Goal: Check status: Check status

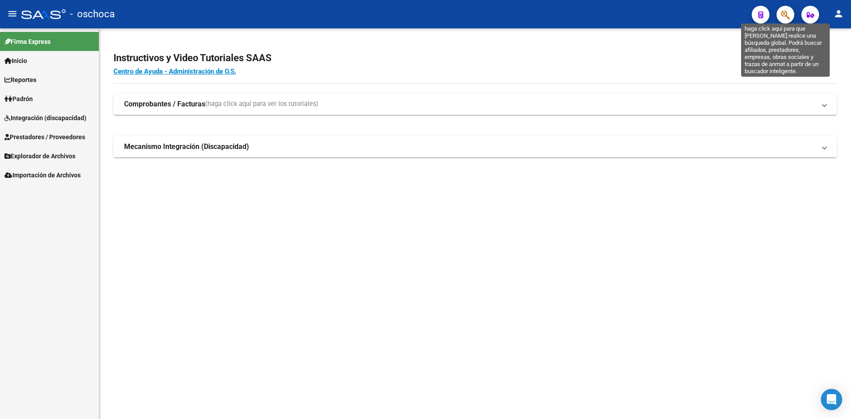
click at [785, 15] on icon "button" at bounding box center [785, 15] width 9 height 10
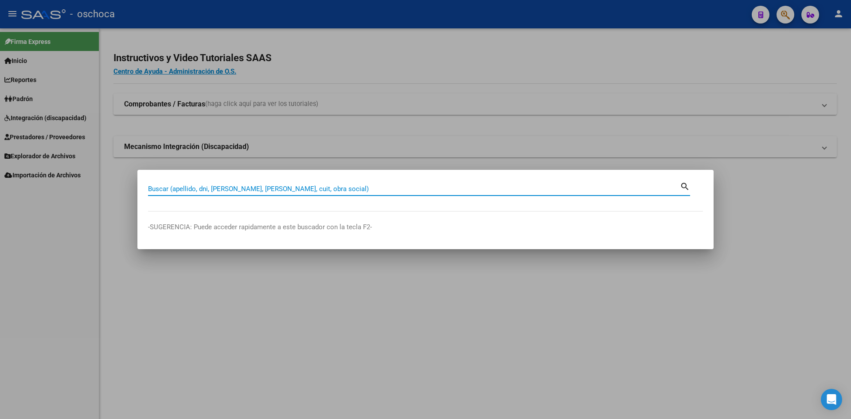
click at [247, 187] on input "Buscar (apellido, dni, [PERSON_NAME], [PERSON_NAME], cuit, obra social)" at bounding box center [414, 189] width 532 height 8
type input "27315614797"
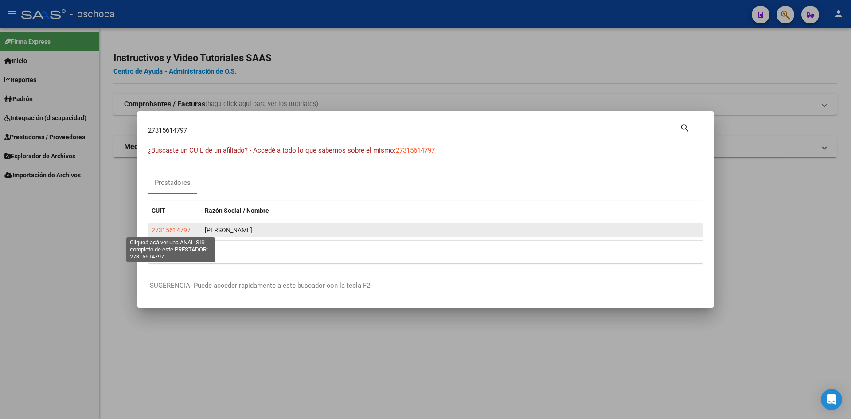
click at [182, 228] on span "27315614797" at bounding box center [171, 229] width 39 height 7
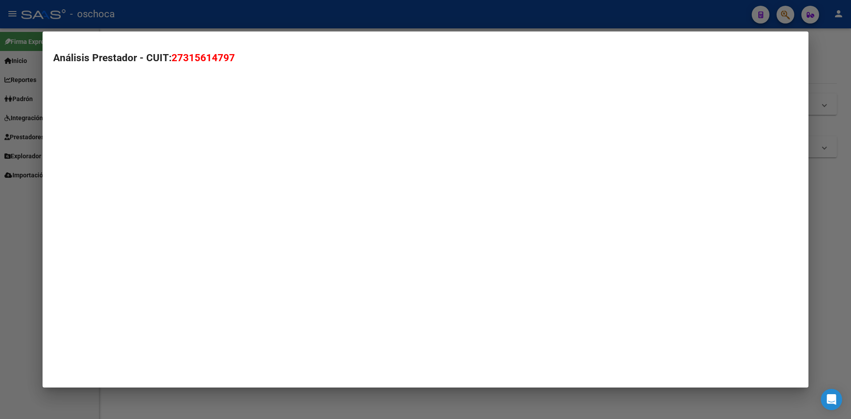
click at [182, 228] on mat-dialog-container "Análisis Prestador - CUIT: 27315614797" at bounding box center [426, 209] width 766 height 356
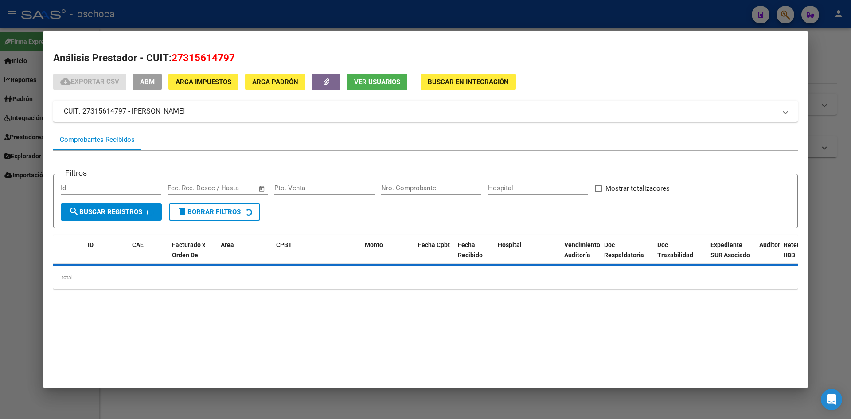
click at [447, 82] on span "Buscar en Integración" at bounding box center [468, 82] width 81 height 8
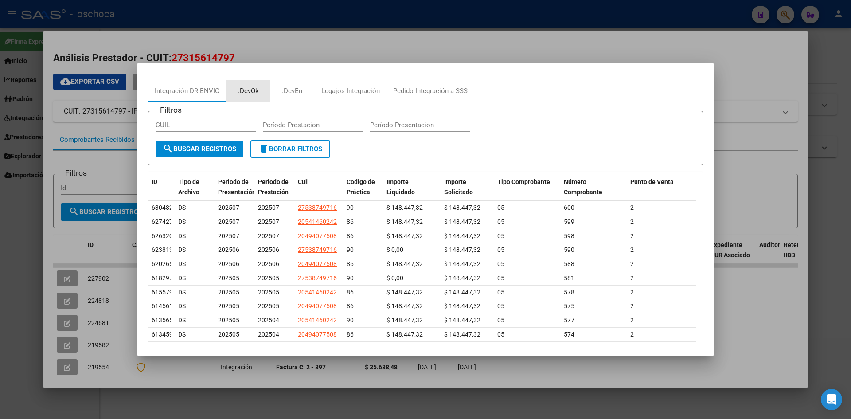
click at [241, 91] on div ".DevOk" at bounding box center [248, 91] width 21 height 10
click at [241, 91] on div "27315614797 Buscar (apellido, dni, cuil, nro traspaso, cuit, obra social) searc…" at bounding box center [425, 209] width 851 height 419
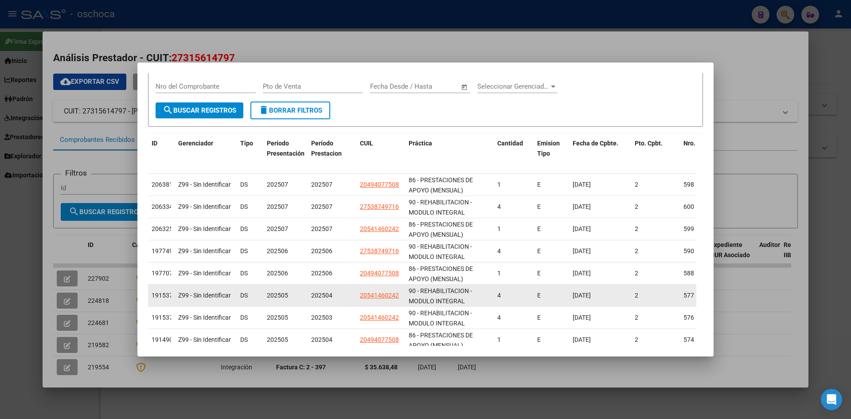
scroll to position [16, 0]
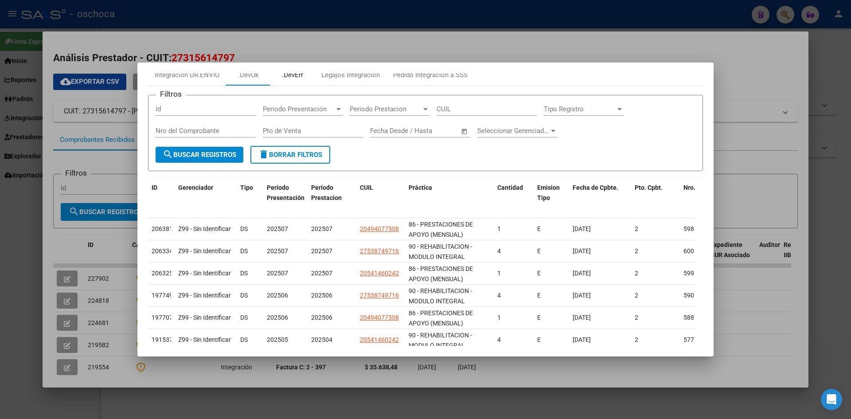
click at [291, 77] on div ".DevErr" at bounding box center [292, 75] width 21 height 10
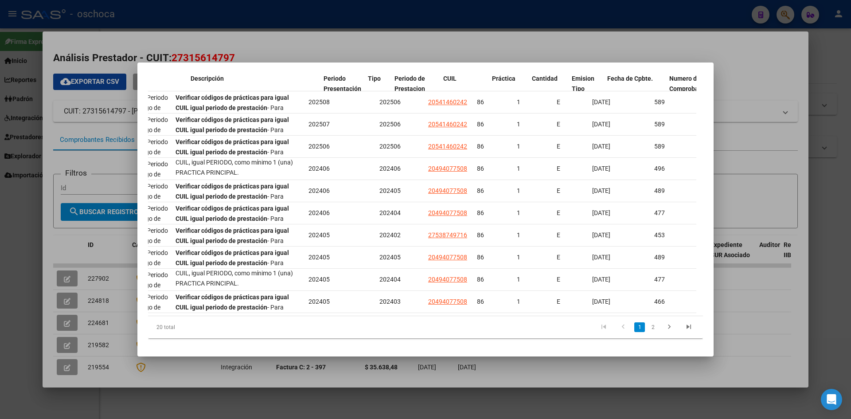
scroll to position [0, 132]
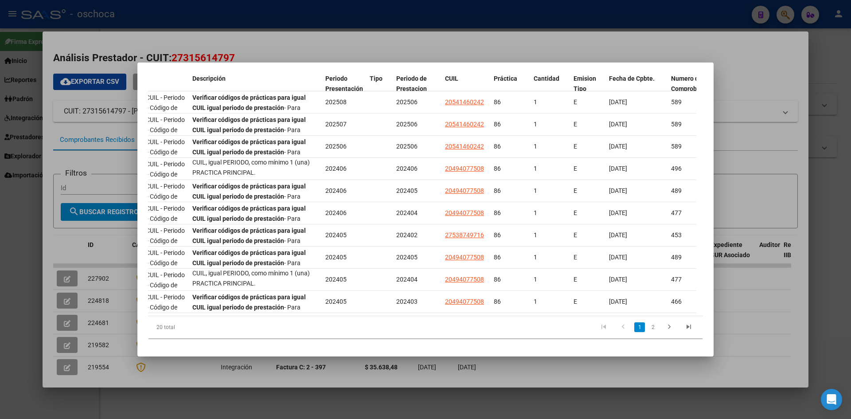
click at [502, 316] on div "20 total 1 2" at bounding box center [425, 327] width 555 height 22
click at [275, 8] on div at bounding box center [425, 209] width 851 height 419
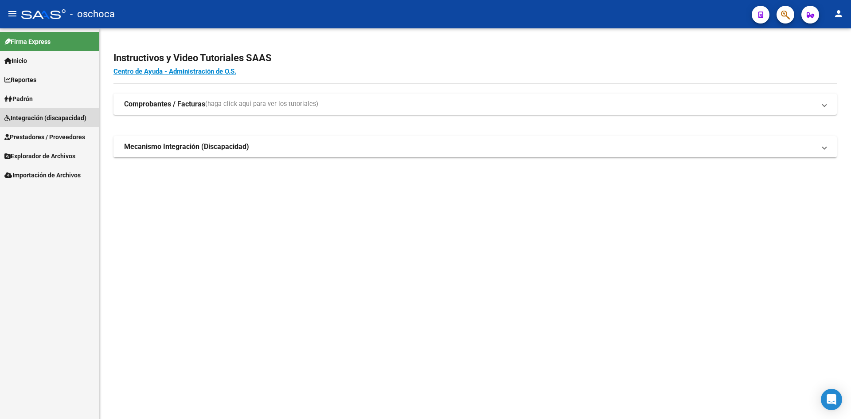
click at [65, 118] on span "Integración (discapacidad)" at bounding box center [45, 118] width 82 height 10
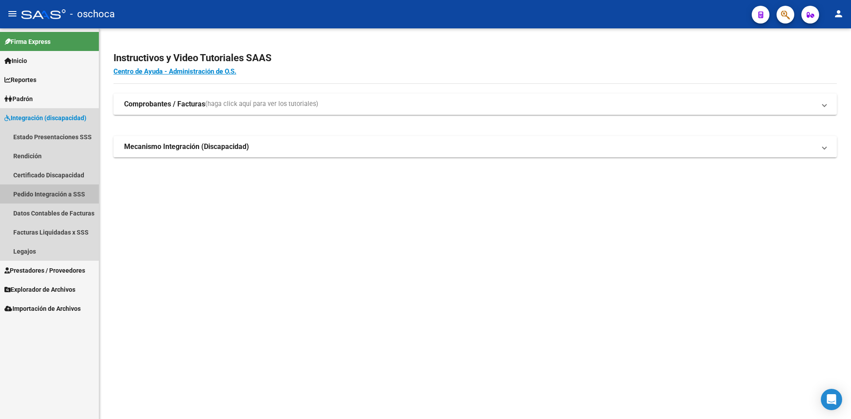
click at [64, 193] on link "Pedido Integración a SSS" at bounding box center [49, 193] width 99 height 19
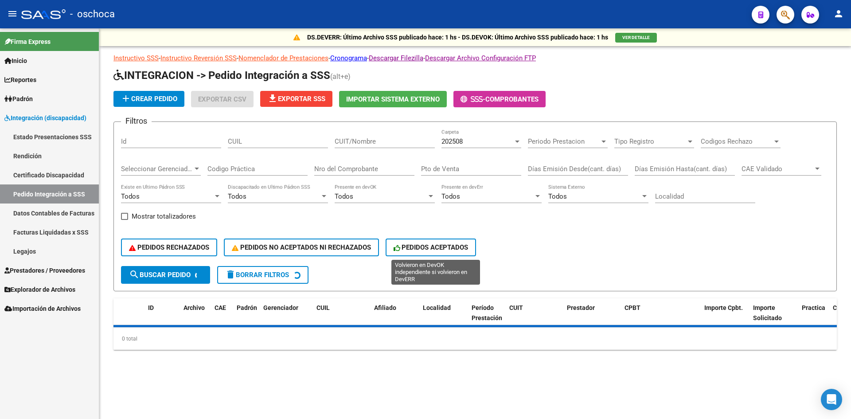
click at [455, 247] on span "PEDIDOS ACEPTADOS" at bounding box center [430, 247] width 75 height 8
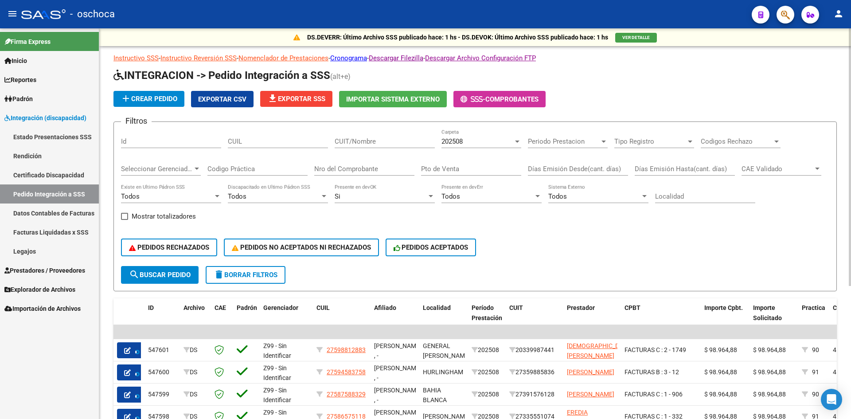
click at [634, 41] on button "VER DETALLE" at bounding box center [636, 38] width 42 height 10
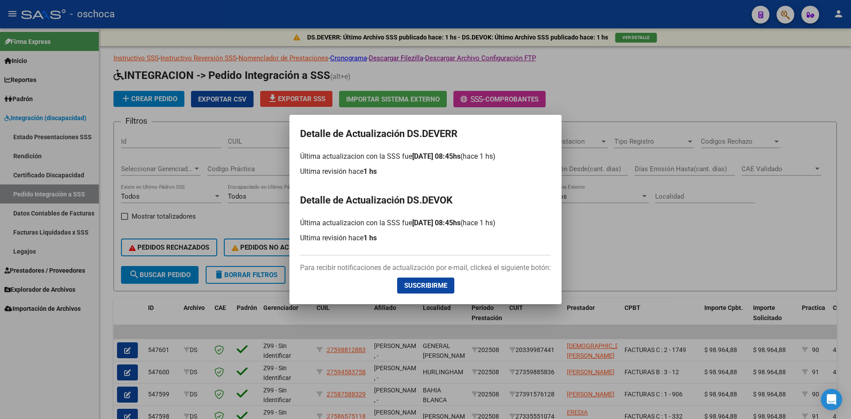
click at [609, 95] on div at bounding box center [425, 209] width 851 height 419
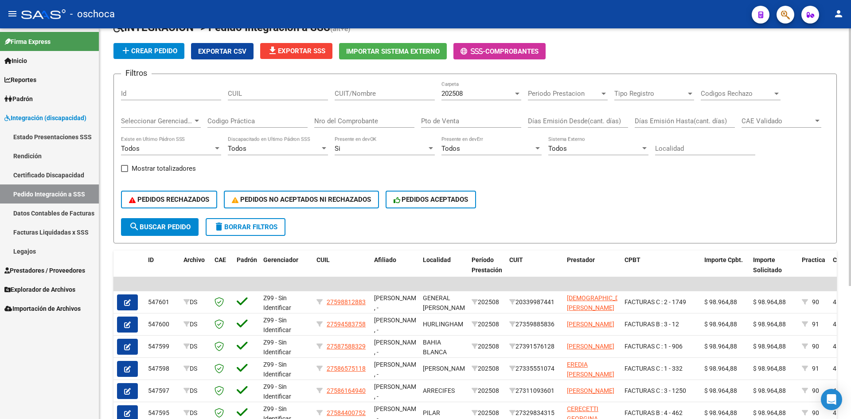
scroll to position [202, 0]
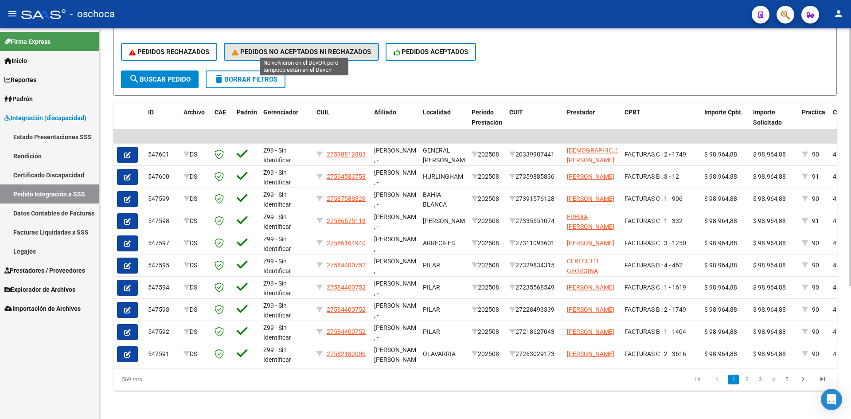
click at [315, 43] on button "PEDIDOS NO ACEPTADOS NI RECHAZADOS" at bounding box center [301, 52] width 155 height 18
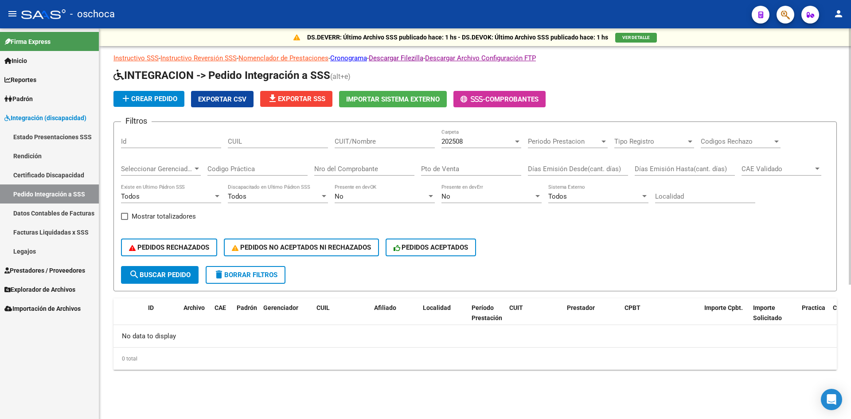
scroll to position [0, 0]
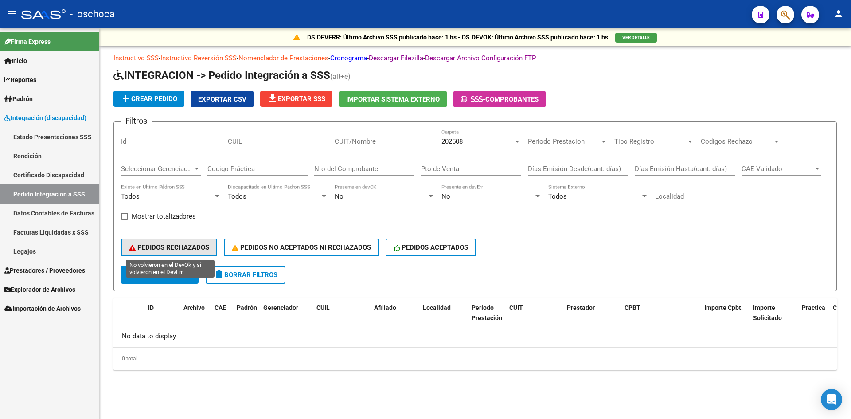
click at [199, 245] on span "PEDIDOS RECHAZADOS" at bounding box center [169, 247] width 80 height 8
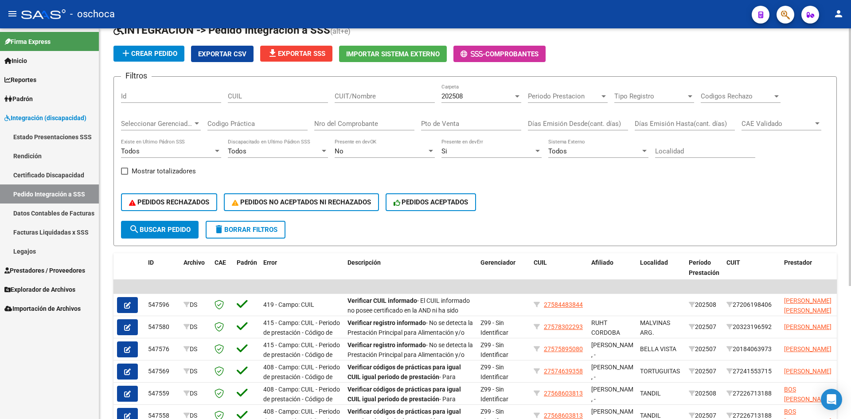
scroll to position [44, 0]
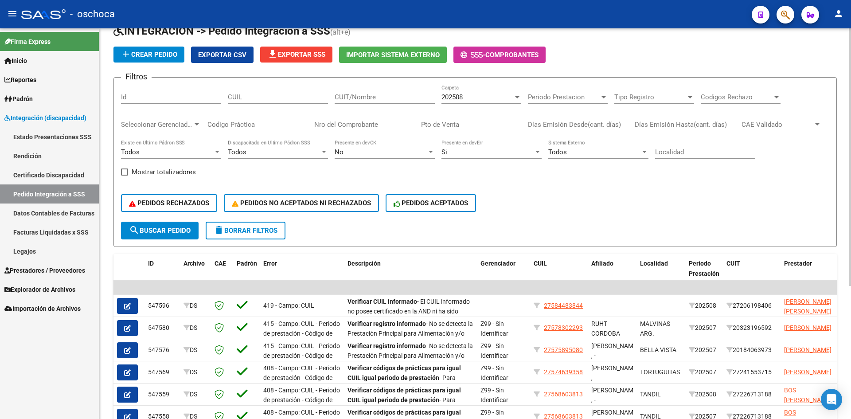
click at [229, 50] on button "Exportar CSV" at bounding box center [222, 55] width 62 height 16
